Goal: Register for event/course

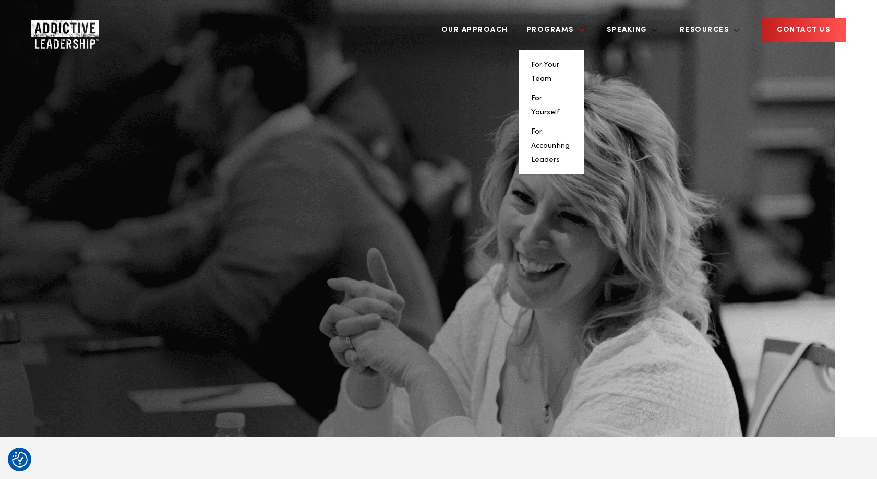
click at [581, 22] on link "Programs" at bounding box center [552, 29] width 66 height 39
click at [572, 57] on li "For Your Team" at bounding box center [551, 71] width 41 height 28
click at [559, 61] on link "For Your Team" at bounding box center [545, 71] width 28 height 21
click at [560, 94] on link "For Yourself" at bounding box center [545, 104] width 29 height 21
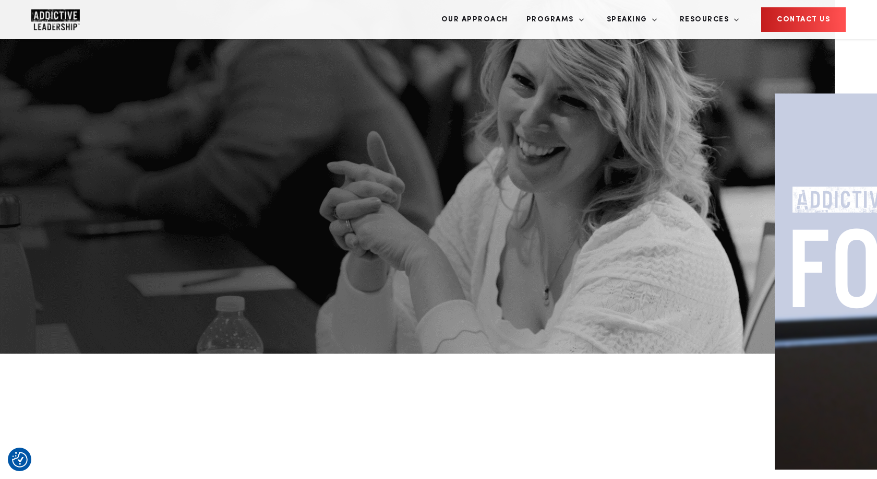
scroll to position [174, 0]
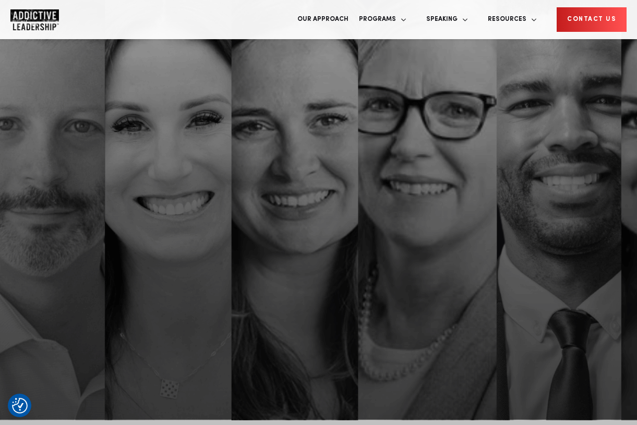
scroll to position [51, 0]
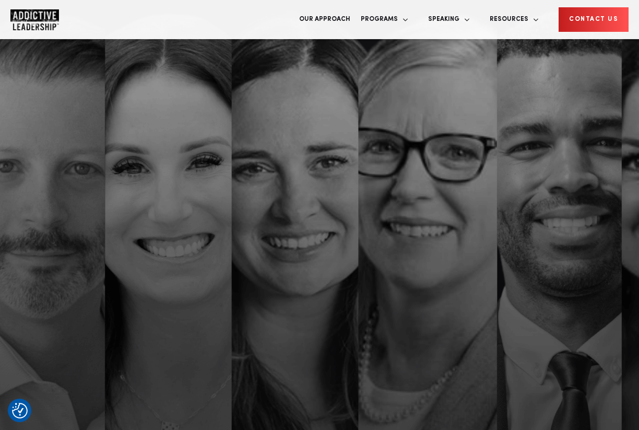
scroll to position [1, 0]
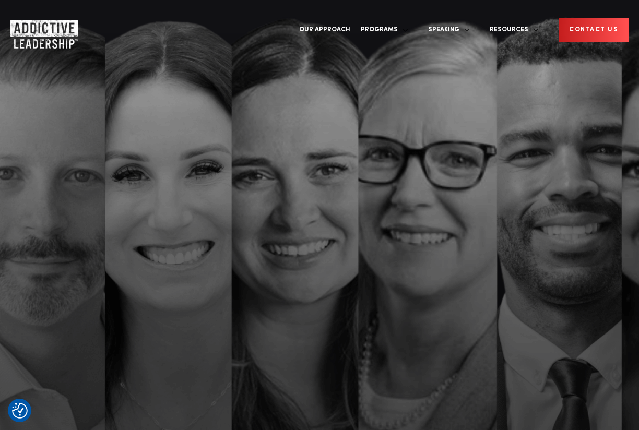
scroll to position [1, 0]
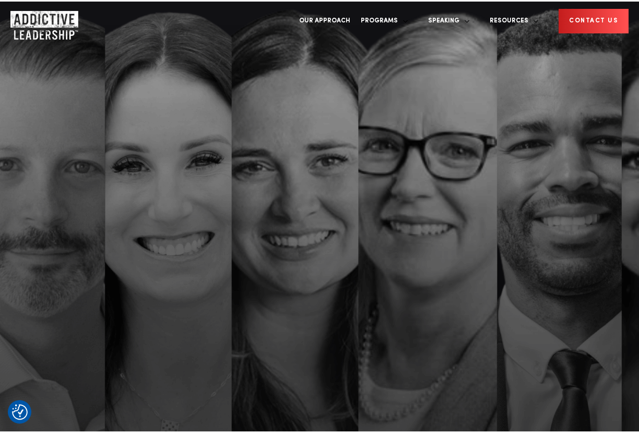
scroll to position [1, 0]
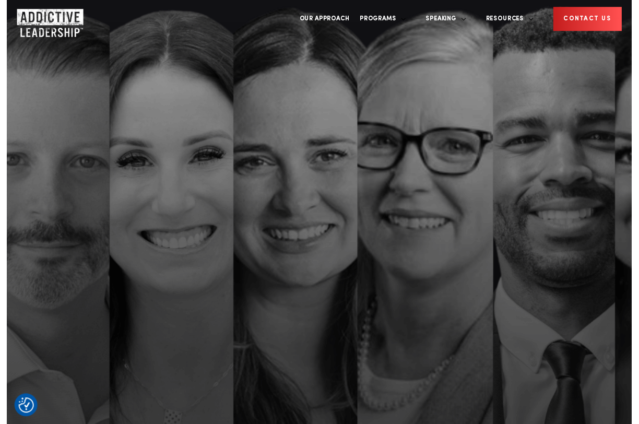
scroll to position [1, 0]
